Goal: Task Accomplishment & Management: Manage account settings

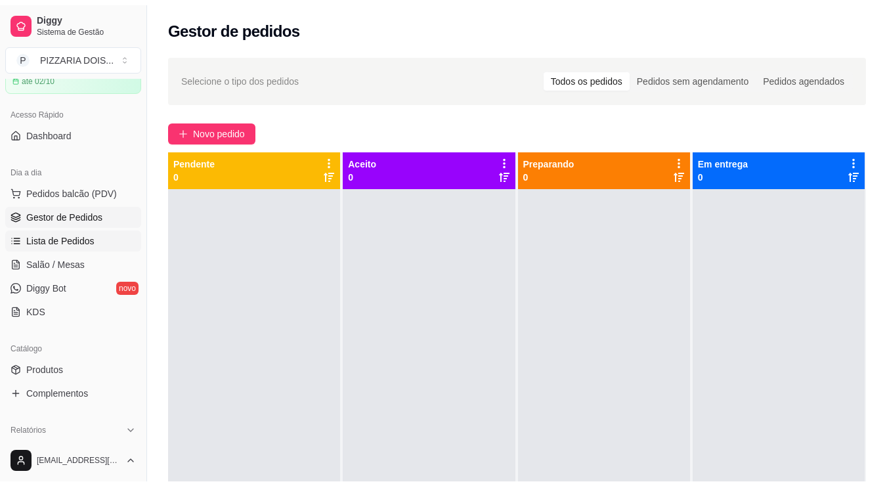
scroll to position [263, 0]
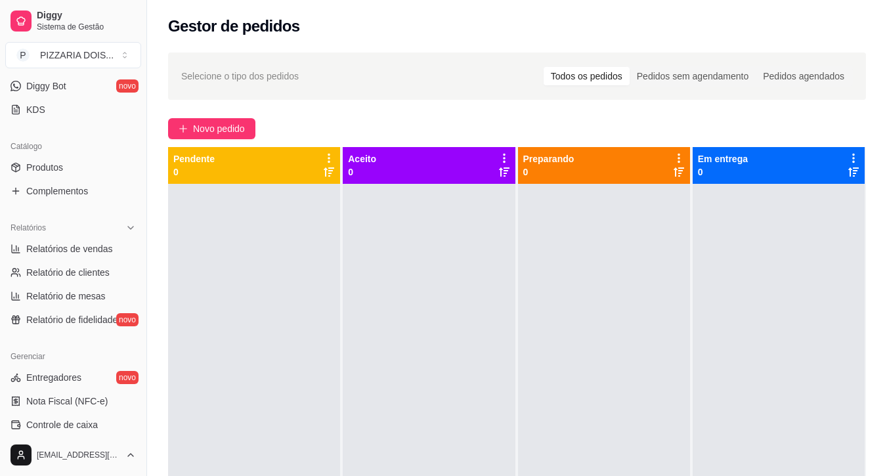
click at [97, 330] on ul "Relatórios de vendas Relatório de clientes Relatório de mesas Relatório de fide…" at bounding box center [73, 284] width 136 height 92
click at [97, 255] on span "Relatórios de vendas" at bounding box center [69, 248] width 87 height 13
select select "ALL"
select select "0"
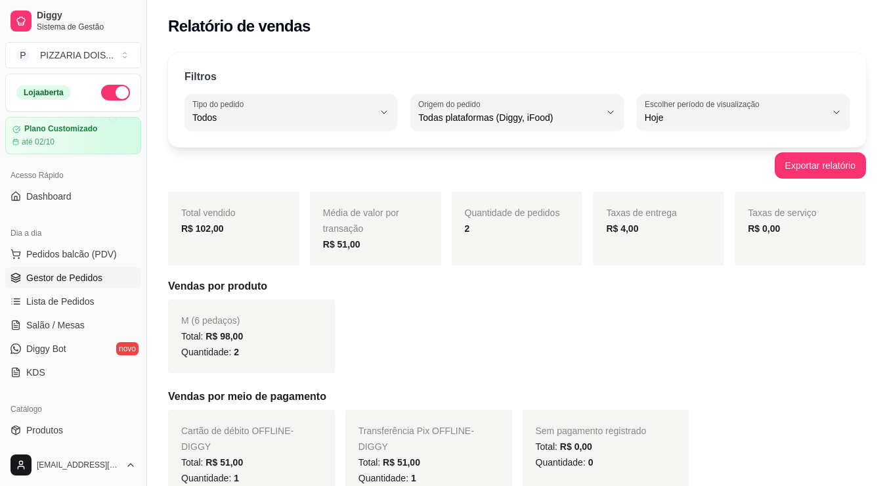
click at [88, 284] on span "Gestor de Pedidos" at bounding box center [64, 277] width 76 height 13
